Goal: Task Accomplishment & Management: Complete application form

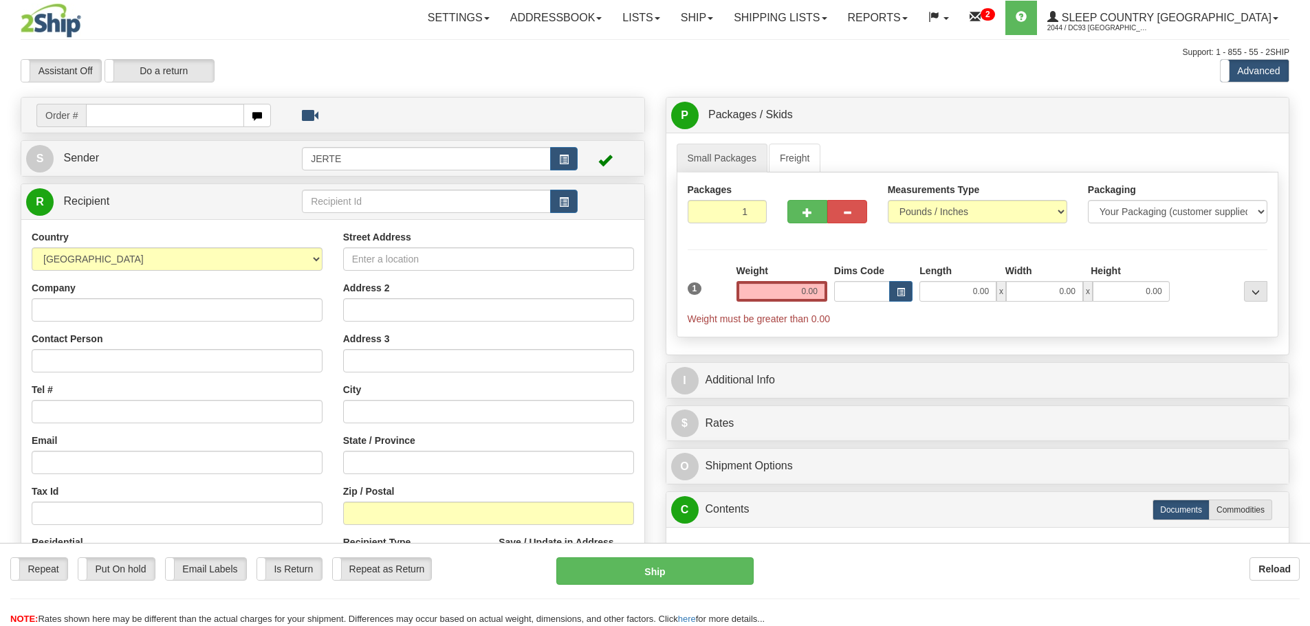
select select "BE"
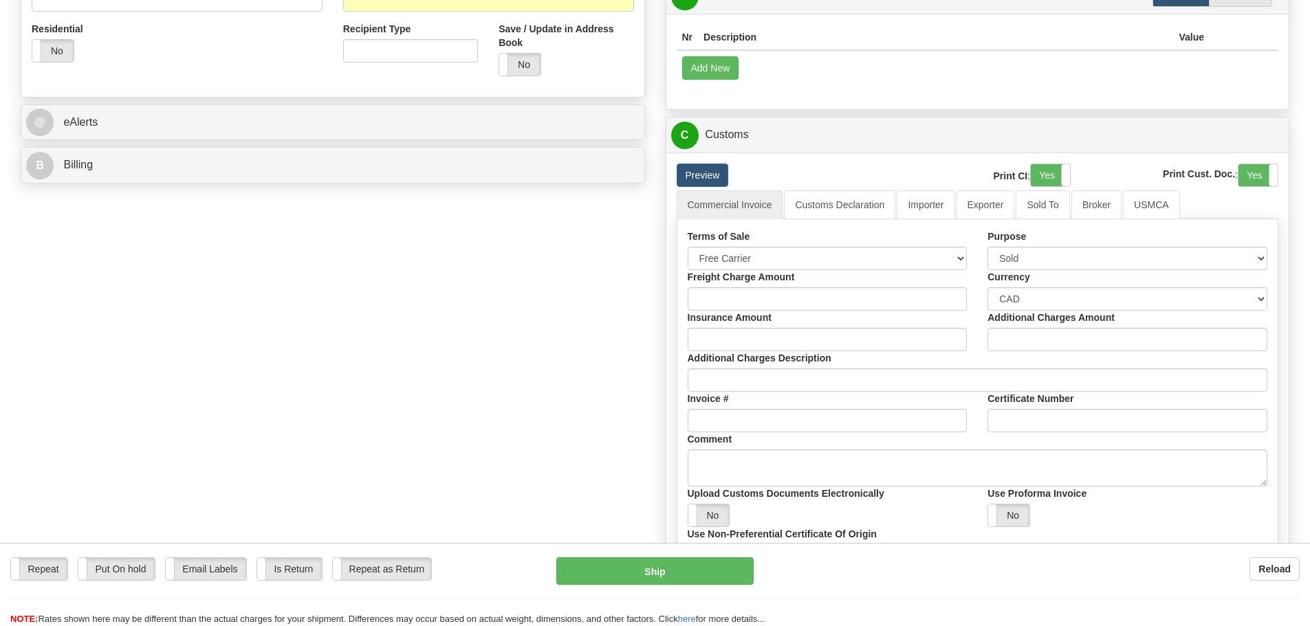
scroll to position [550, 0]
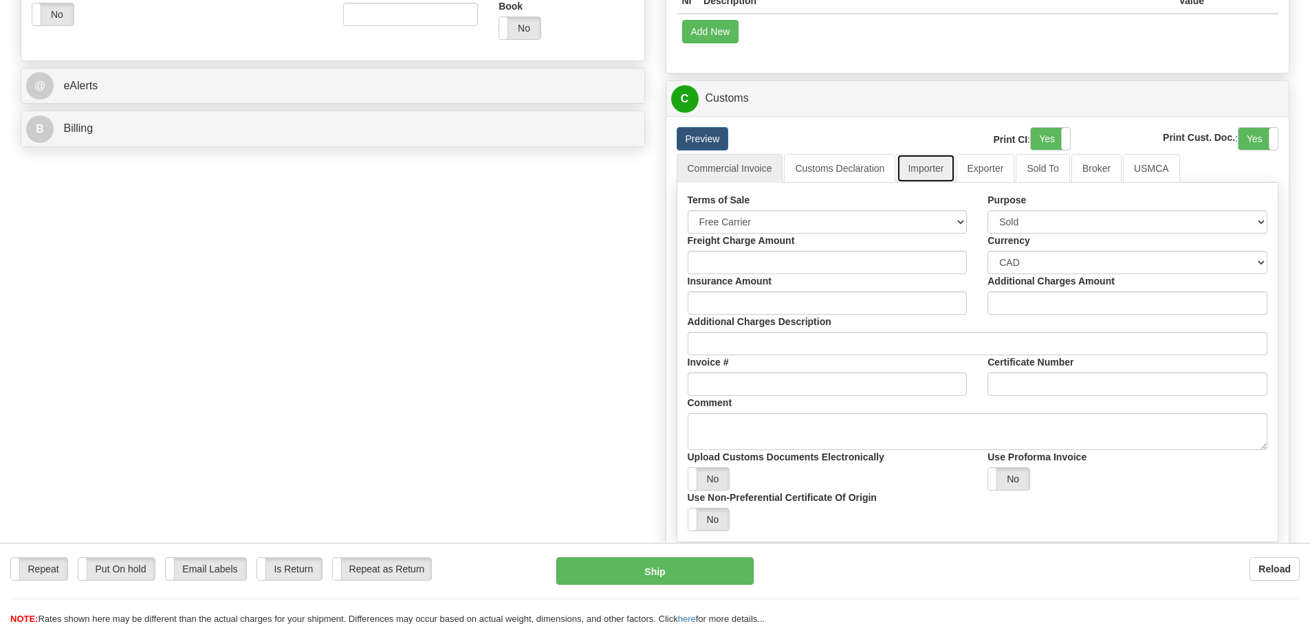
click at [932, 179] on link "Importer" at bounding box center [926, 168] width 58 height 29
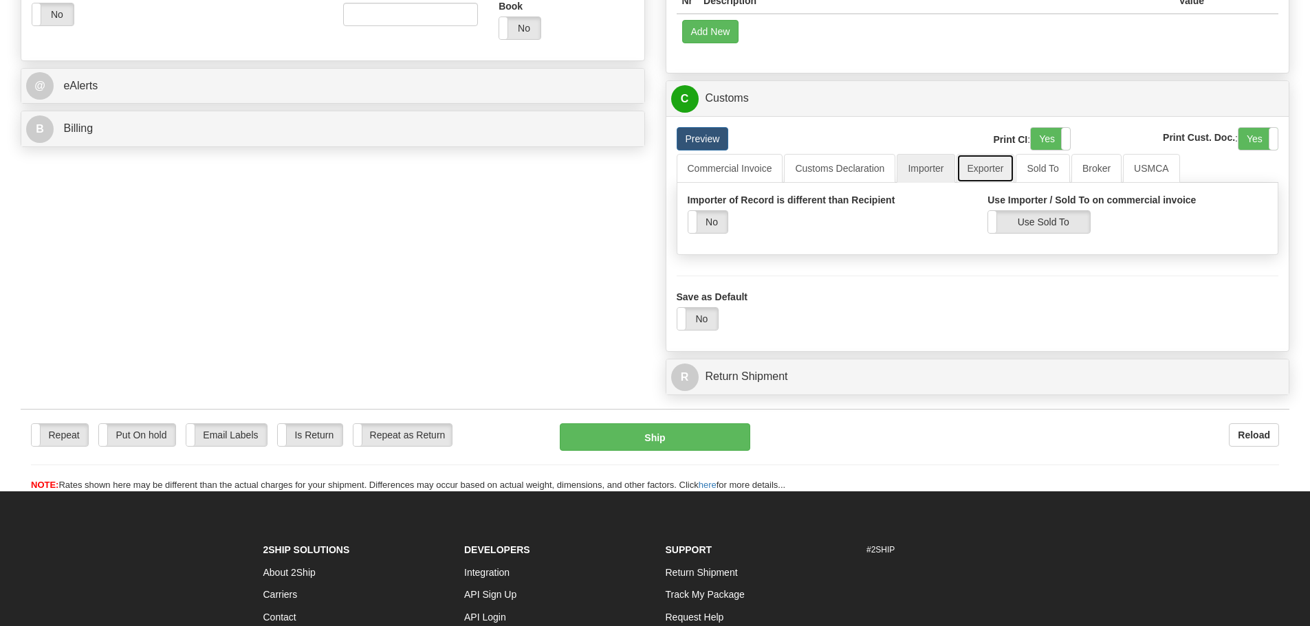
click at [993, 169] on link "Exporter" at bounding box center [985, 168] width 58 height 29
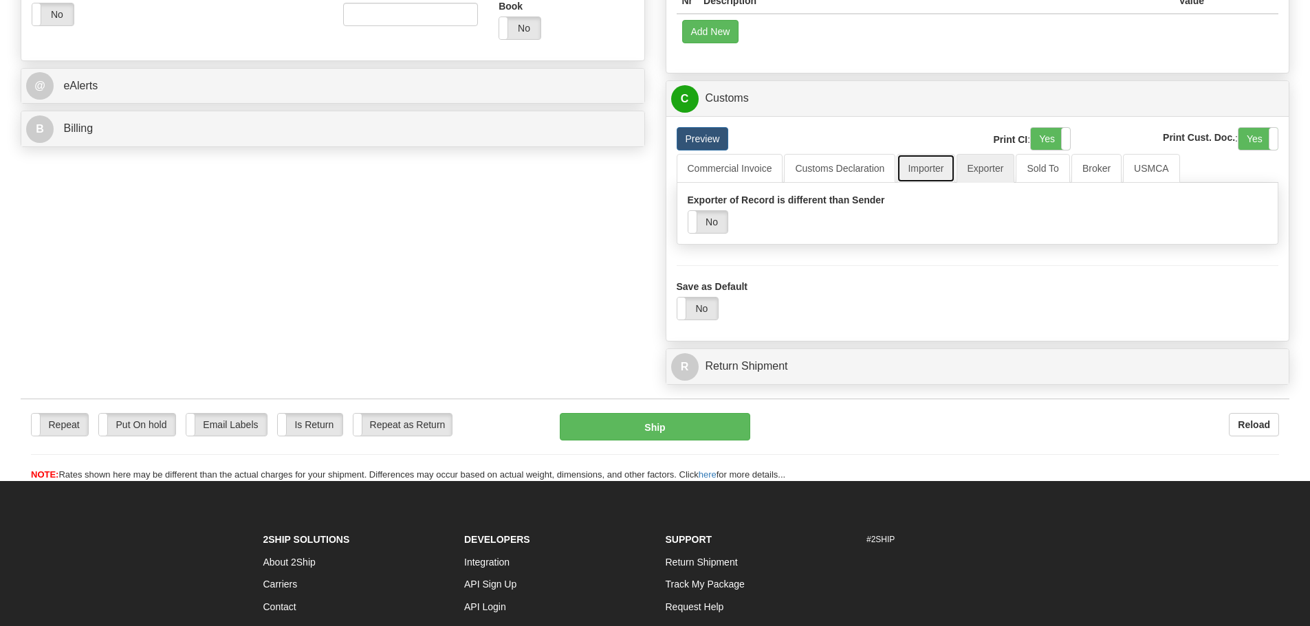
click at [948, 168] on link "Importer" at bounding box center [926, 168] width 58 height 29
click at [983, 170] on link "Exporter" at bounding box center [985, 168] width 58 height 29
click at [1023, 171] on link "Sold To" at bounding box center [1043, 168] width 54 height 29
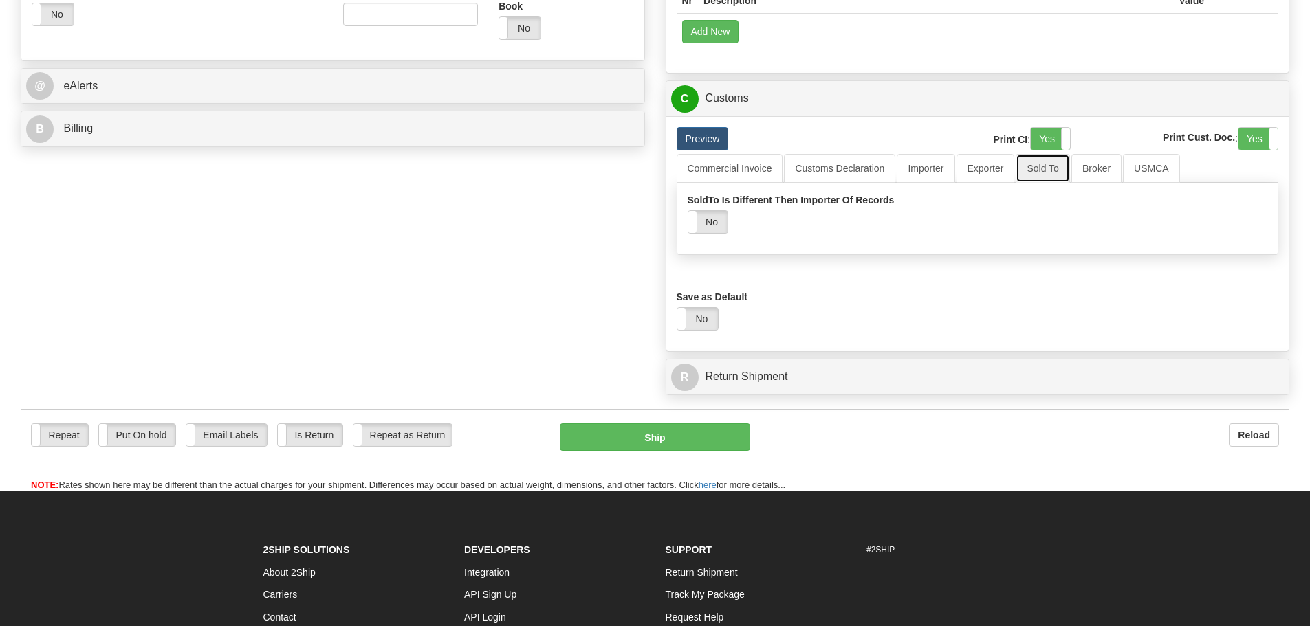
click at [1065, 169] on link "Sold To" at bounding box center [1043, 168] width 54 height 29
click at [1088, 168] on link "Broker" at bounding box center [1096, 168] width 50 height 29
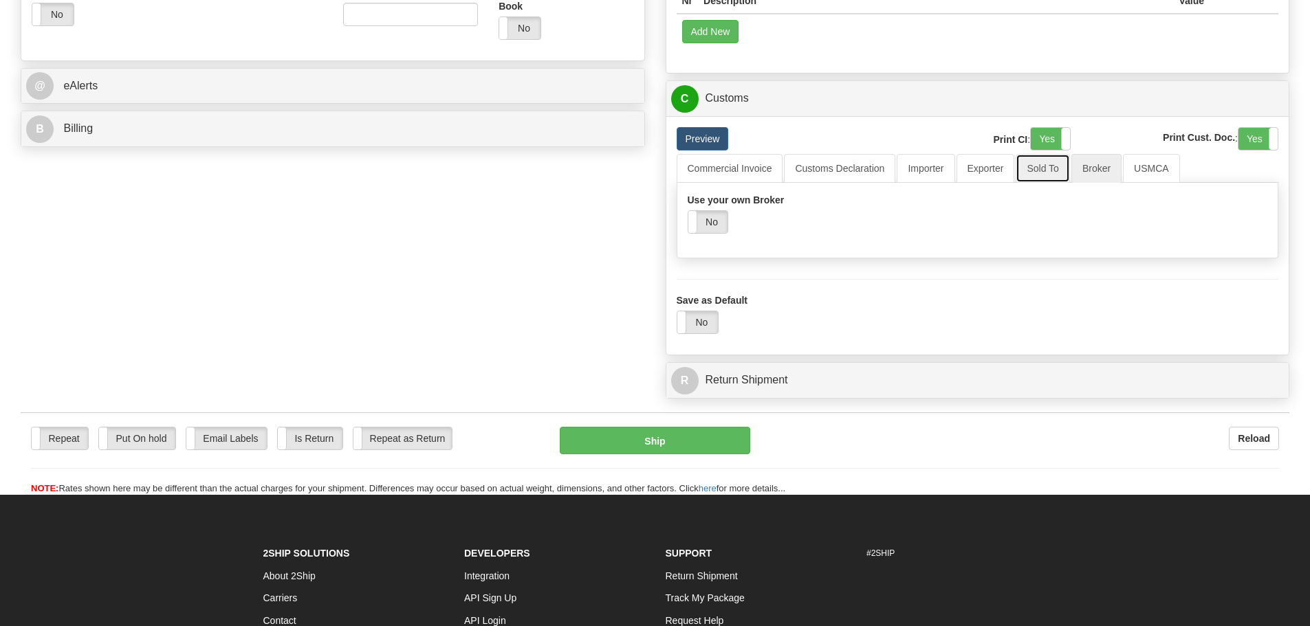
drag, startPoint x: 1065, startPoint y: 168, endPoint x: 1033, endPoint y: 168, distance: 31.6
click at [1064, 168] on link "Sold To" at bounding box center [1043, 168] width 54 height 29
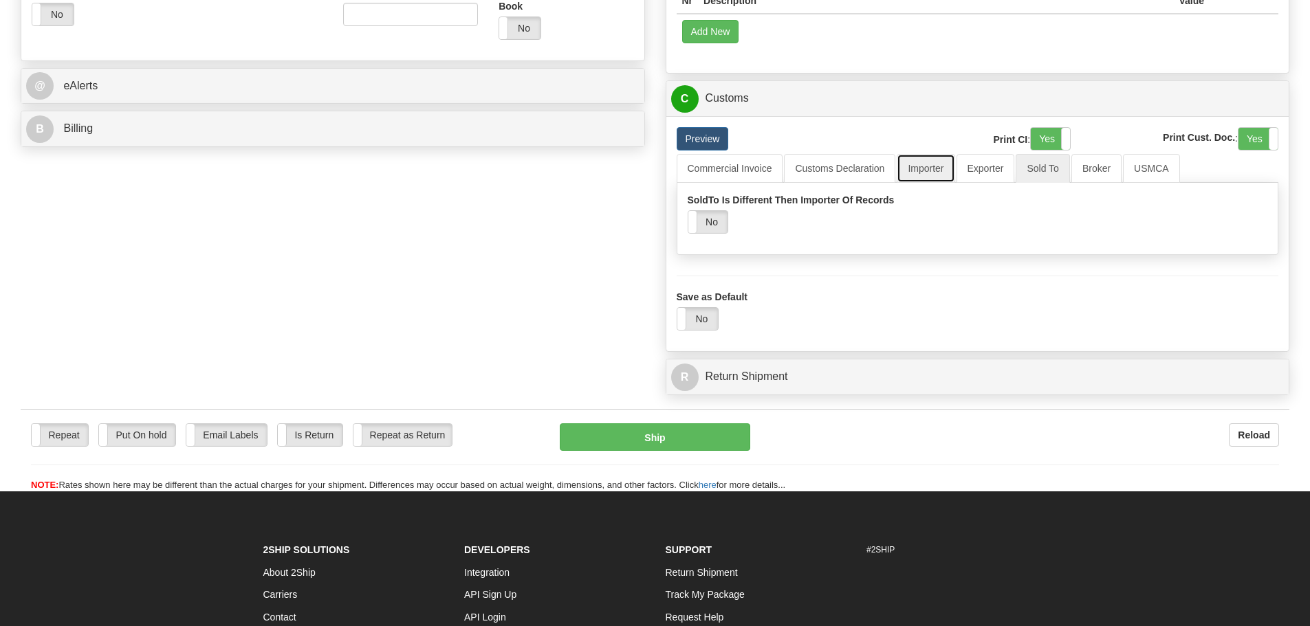
click at [928, 173] on link "Importer" at bounding box center [926, 168] width 58 height 29
